Goal: Communication & Community: Answer question/provide support

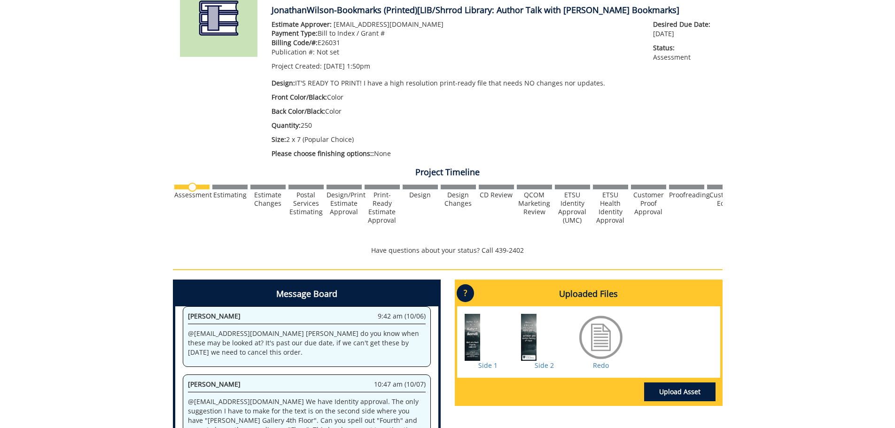
scroll to position [1699, 0]
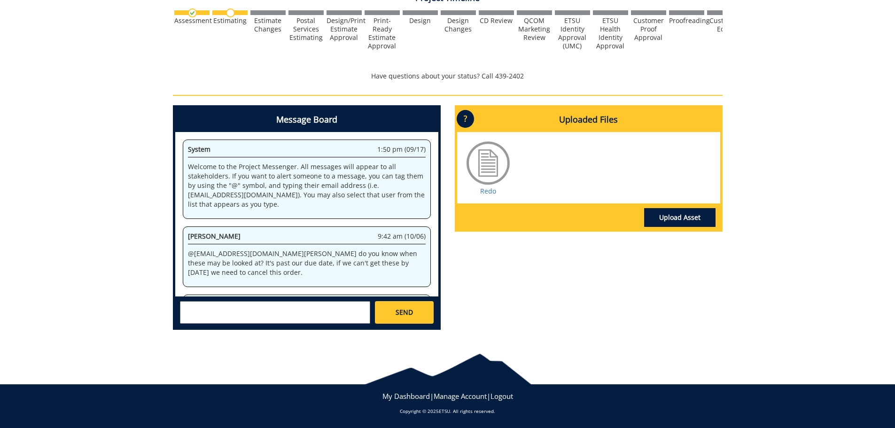
scroll to position [94, 0]
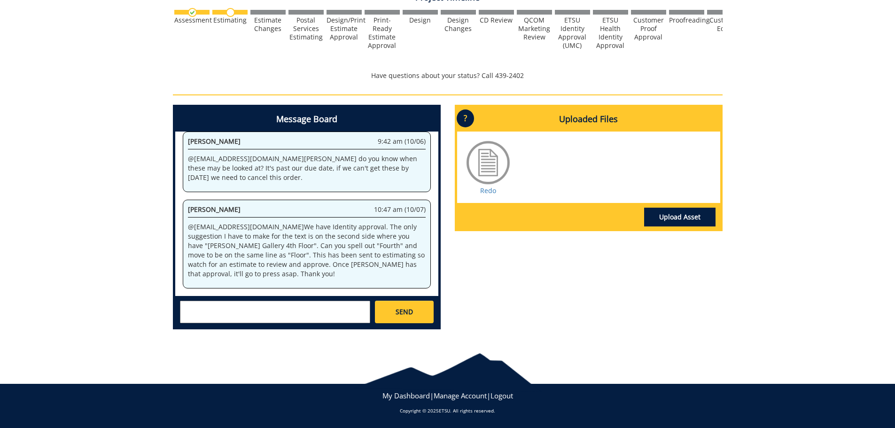
click at [329, 314] on textarea at bounding box center [275, 312] width 190 height 23
click at [226, 320] on textarea "Ok we will make the requested changes, we now only need 100 in" at bounding box center [275, 312] width 190 height 23
paste textarea "quantity"
click at [303, 309] on textarea "Ok we will make the requested changes, we now only need 100 in quantity" at bounding box center [275, 312] width 190 height 23
type textarea "Ok we will make the requested changes and upload the file, we now only need 100…"
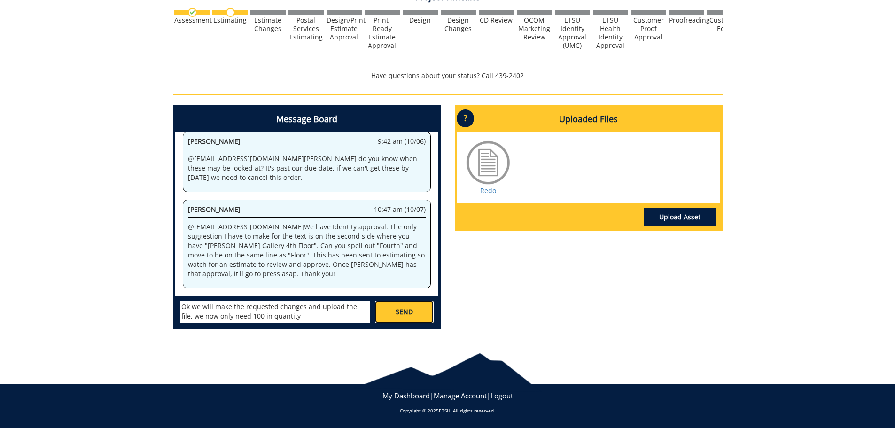
click at [403, 313] on span "SEND" at bounding box center [404, 311] width 17 height 9
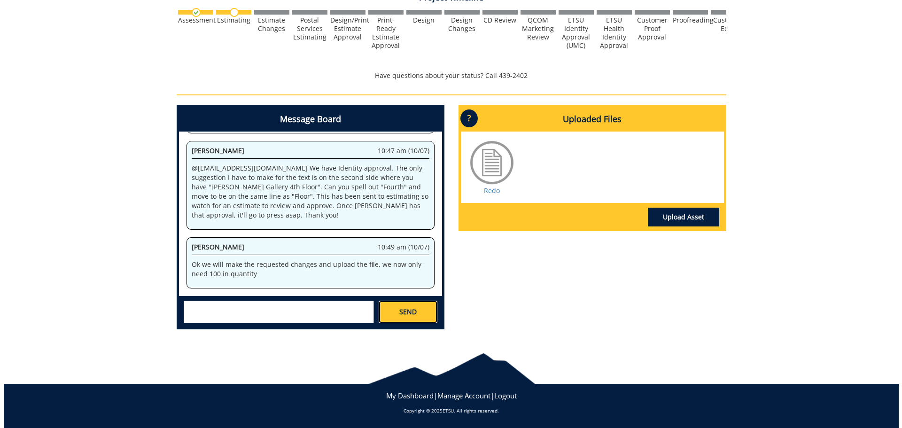
scroll to position [5736, 0]
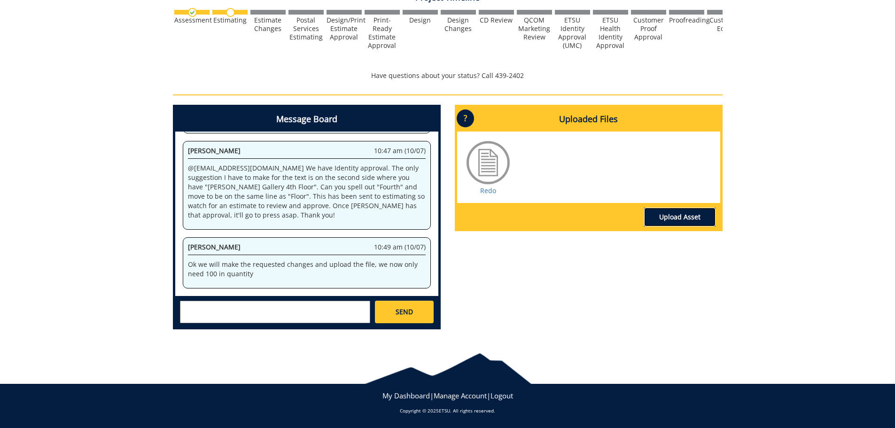
click at [665, 217] on link "Upload Asset" at bounding box center [679, 217] width 71 height 19
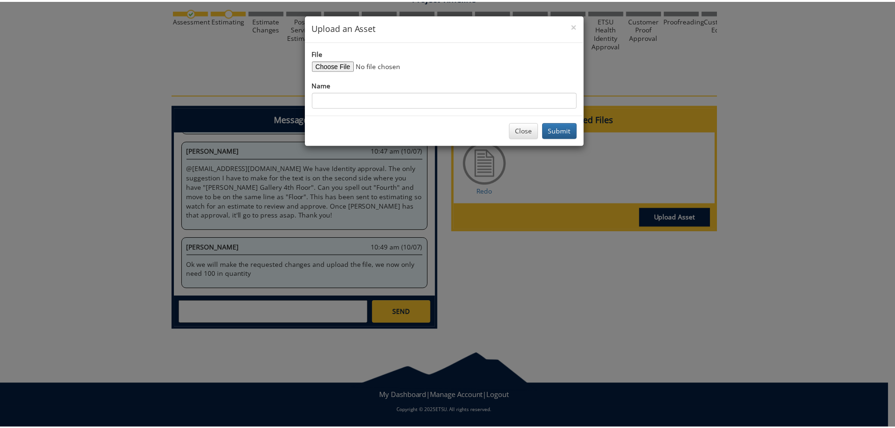
scroll to position [6357, 0]
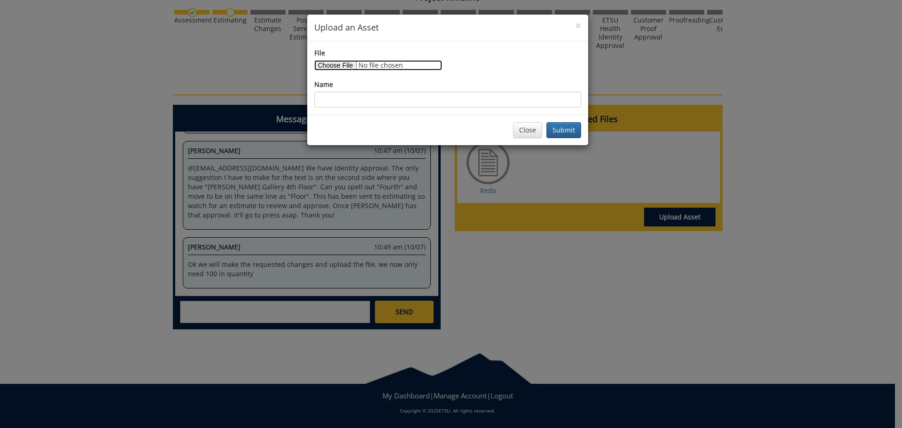
click at [342, 64] on input "File" at bounding box center [378, 65] width 128 height 10
type input "C:\fakepath\Copy of Author Talk Bookmark (Tatum '25) (1).pdf"
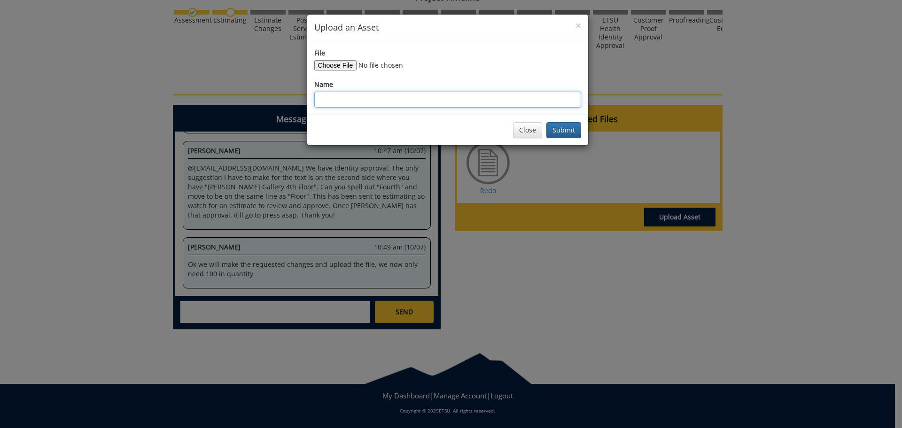
click at [353, 102] on input "Name" at bounding box center [447, 100] width 267 height 16
type input "Final"
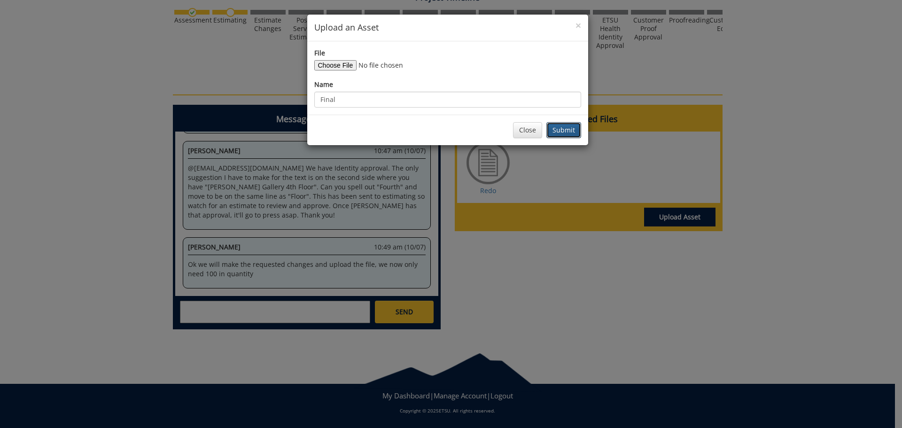
click at [569, 129] on button "Submit" at bounding box center [564, 130] width 35 height 16
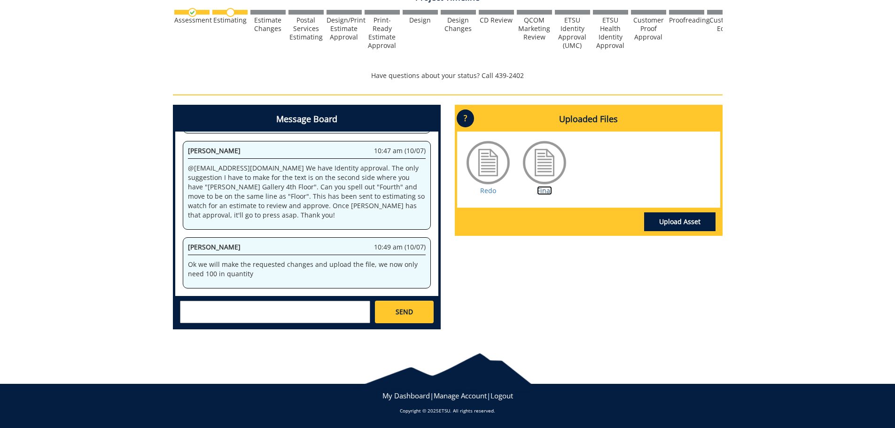
click at [545, 189] on link "Final" at bounding box center [544, 190] width 15 height 9
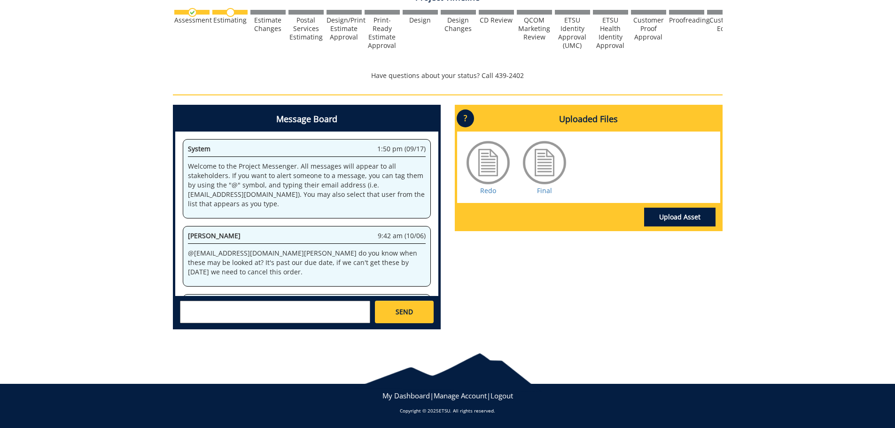
scroll to position [153, 0]
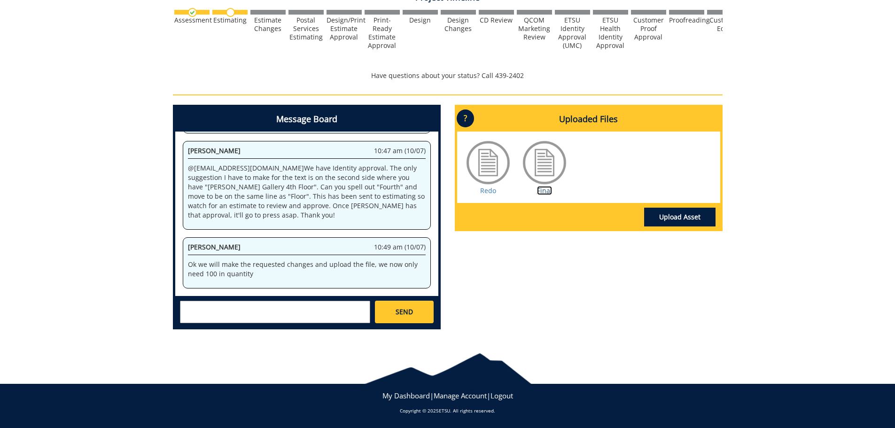
click at [540, 187] on link "Final" at bounding box center [544, 190] width 15 height 9
click at [672, 213] on link "Upload Asset" at bounding box center [679, 217] width 71 height 19
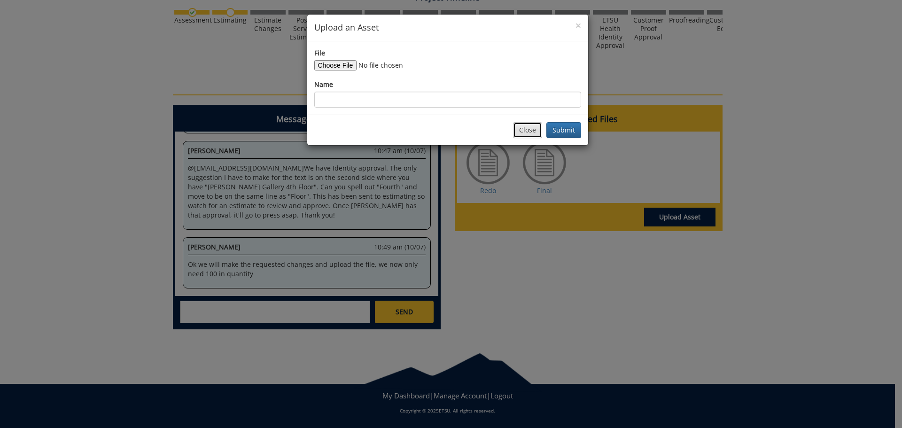
click at [524, 132] on button "Close" at bounding box center [527, 130] width 29 height 16
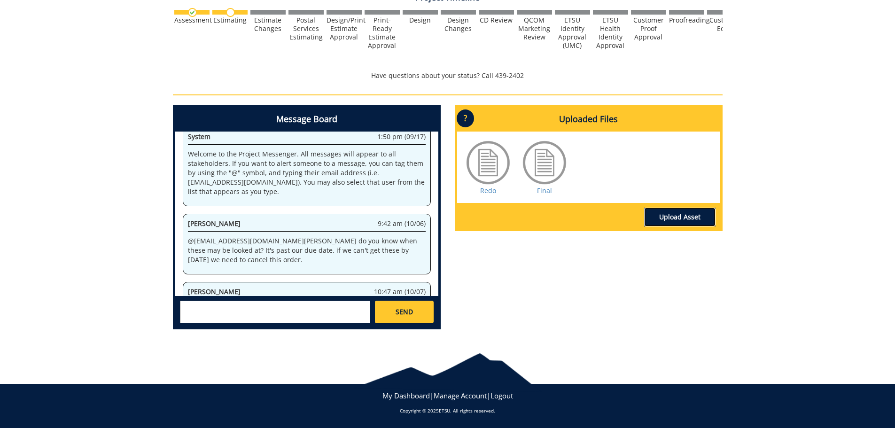
scroll to position [0, 0]
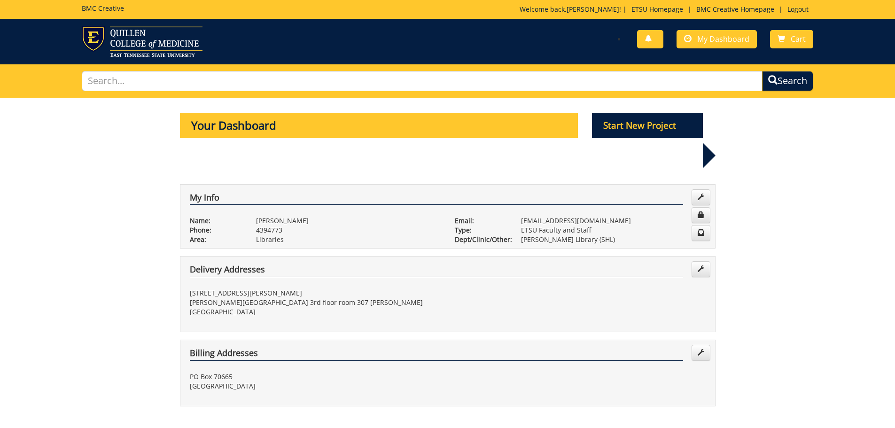
scroll to position [235, 0]
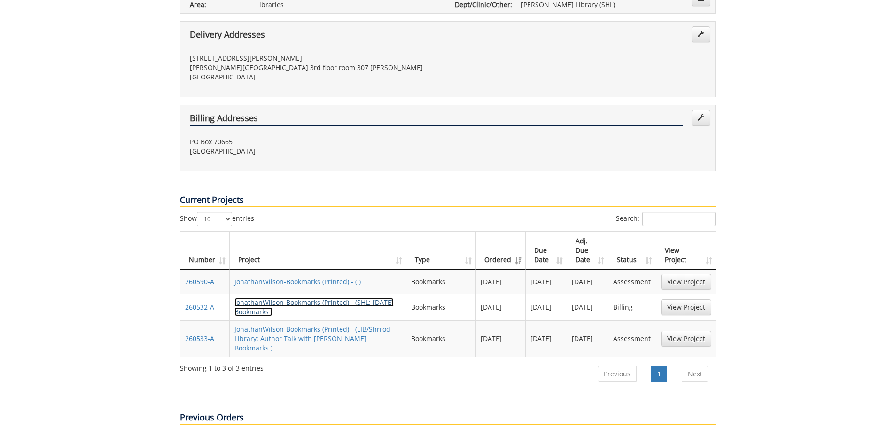
click at [310, 298] on link "JonathanWilson-Bookmarks (Printed) - (SHL: Halloween Bookmarks )" at bounding box center [314, 307] width 159 height 18
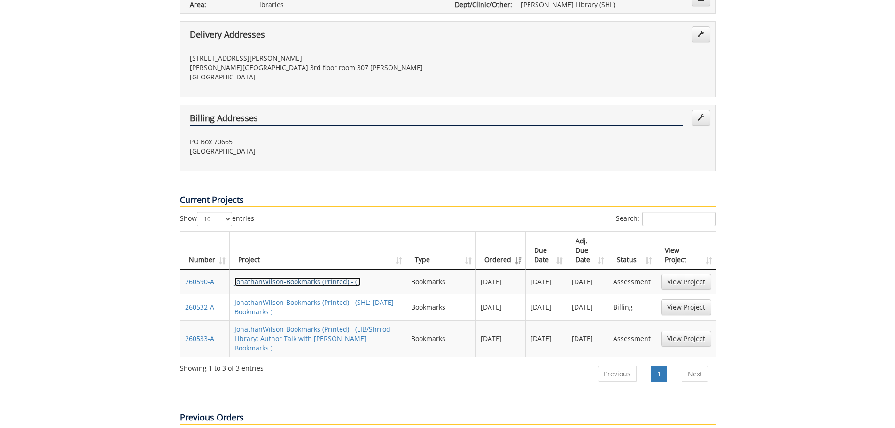
click at [320, 277] on link "JonathanWilson-Bookmarks (Printed) - ( )" at bounding box center [298, 281] width 126 height 9
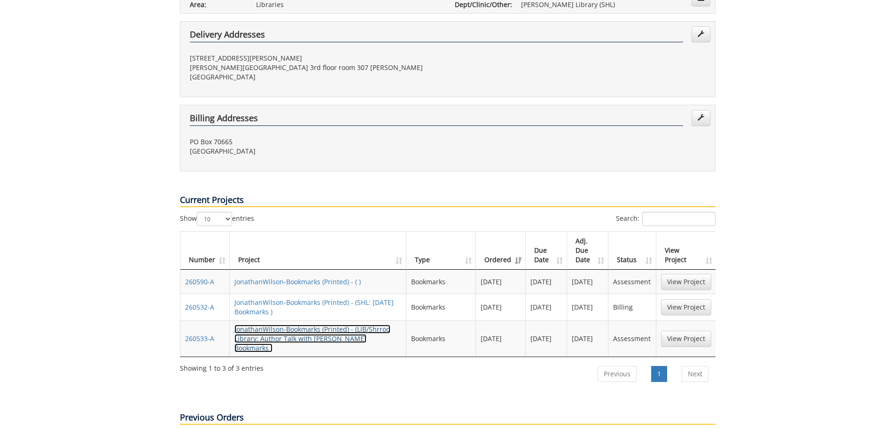
click at [336, 325] on link "JonathanWilson-Bookmarks (Printed) - (LIB/Shrrod Library: Author Talk with Robe…" at bounding box center [313, 339] width 156 height 28
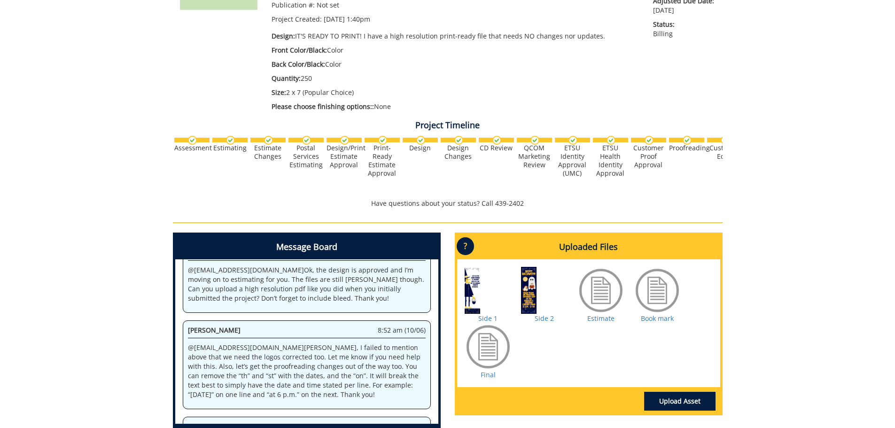
scroll to position [489, 0]
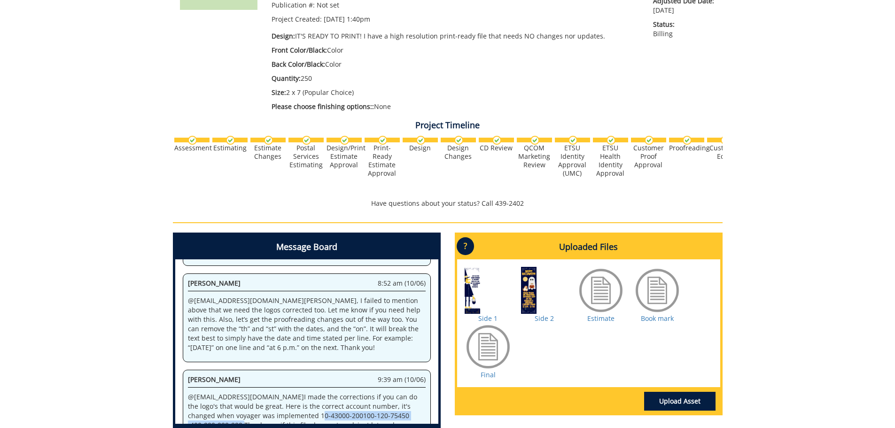
drag, startPoint x: 272, startPoint y: 378, endPoint x: 414, endPoint y: 378, distance: 141.9
click at [414, 392] on p "@ fair@mail.etsu.edu I made the corrections if you can do the logo's that would…" at bounding box center [307, 411] width 238 height 38
copy p "10-43000-200100-120-75450 -400-999-999-999"
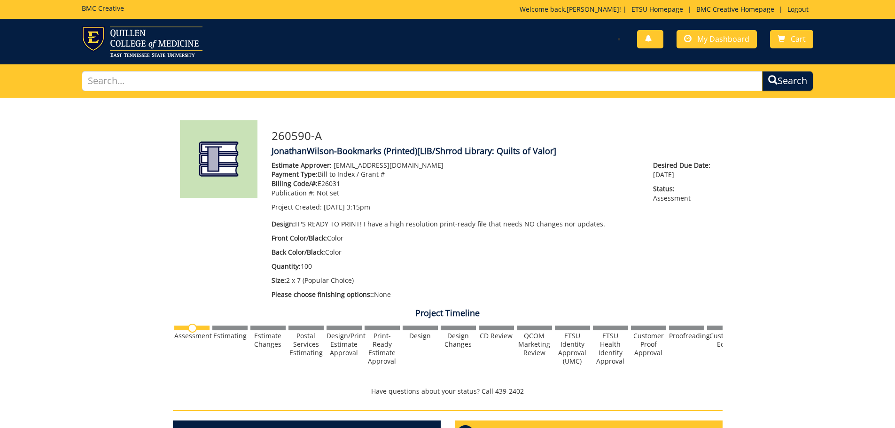
scroll to position [188, 0]
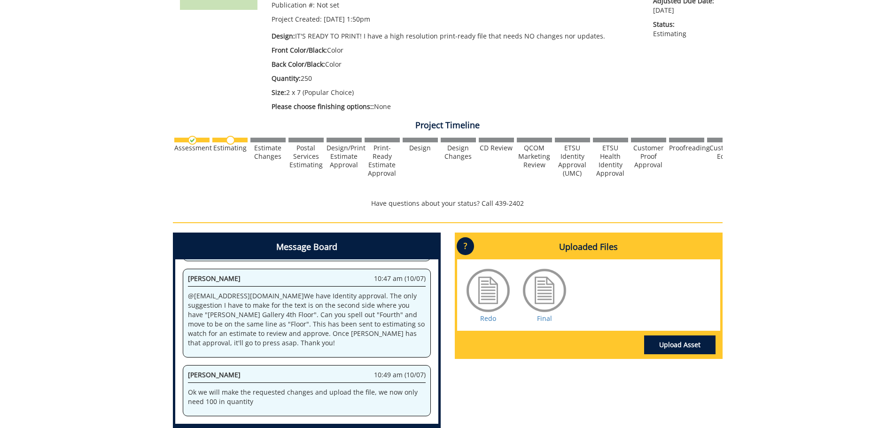
scroll to position [235, 0]
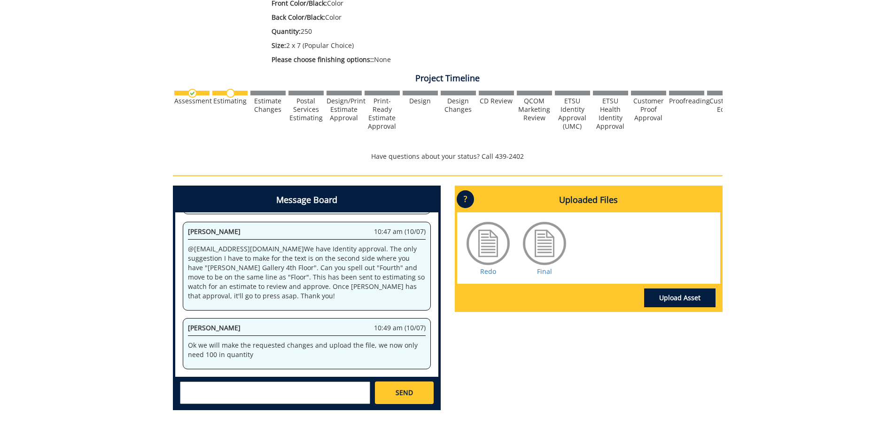
click at [274, 392] on textarea at bounding box center [275, 393] width 190 height 23
paste textarea "10-43000-200100-120-75450 -400-999-999-999"
type textarea "Flie has been updated and please use account # 10-43000-200100-120-75450 -400-9…"
click at [407, 385] on link "SEND" at bounding box center [404, 393] width 58 height 23
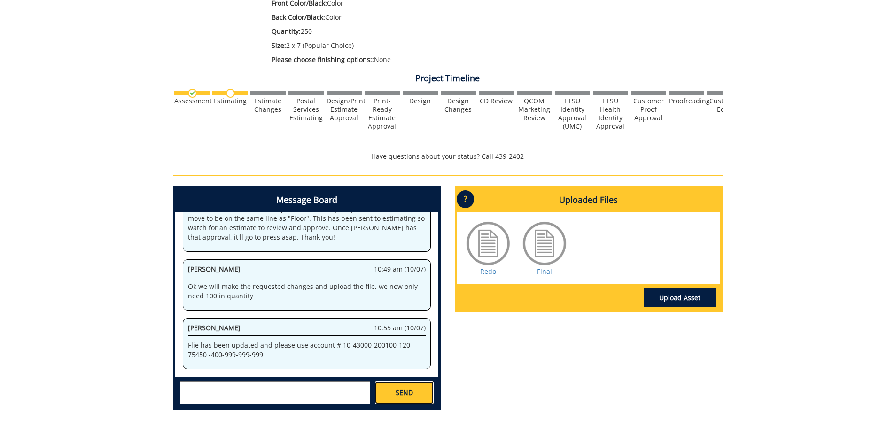
scroll to position [950, 0]
